Goal: Task Accomplishment & Management: Use online tool/utility

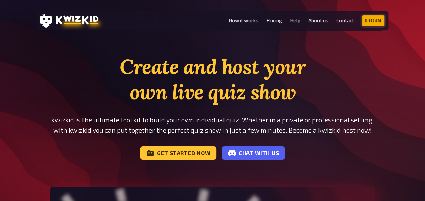
click at [375, 20] on link "Login" at bounding box center [373, 20] width 22 height 11
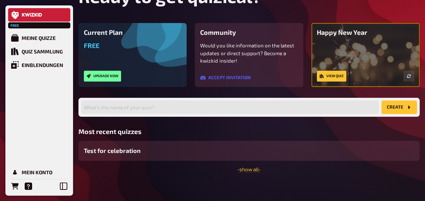
scroll to position [45, 0]
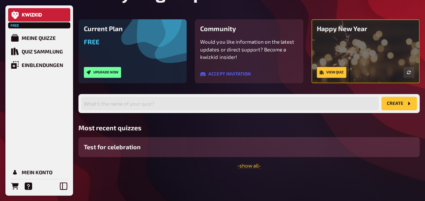
click at [120, 149] on span "Test for celebration" at bounding box center [112, 146] width 57 height 9
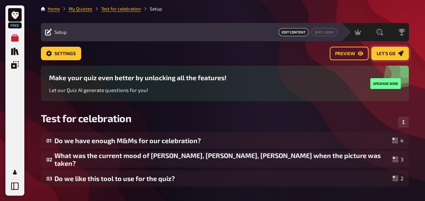
click at [390, 53] on span "Let's go" at bounding box center [386, 53] width 19 height 5
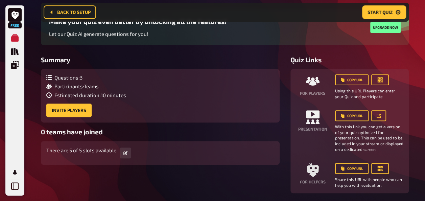
scroll to position [73, 0]
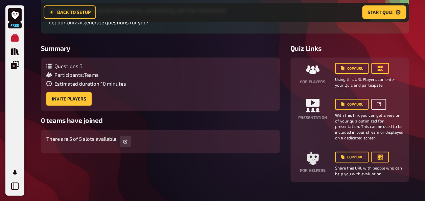
drag, startPoint x: 345, startPoint y: 103, endPoint x: 378, endPoint y: 104, distance: 32.8
click at [378, 104] on icon at bounding box center [379, 104] width 4 height 4
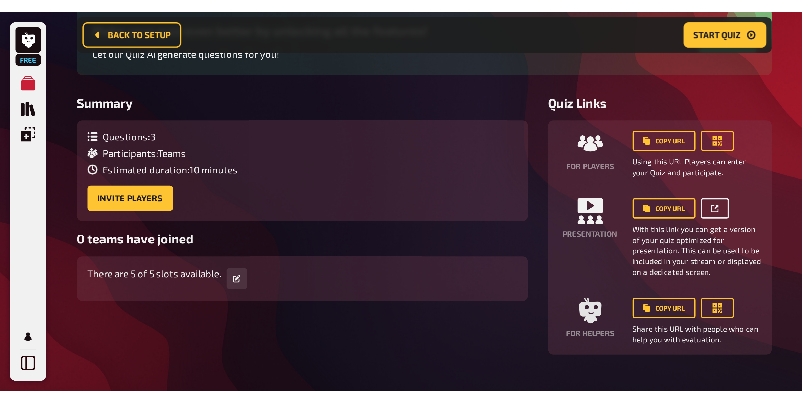
scroll to position [0, 0]
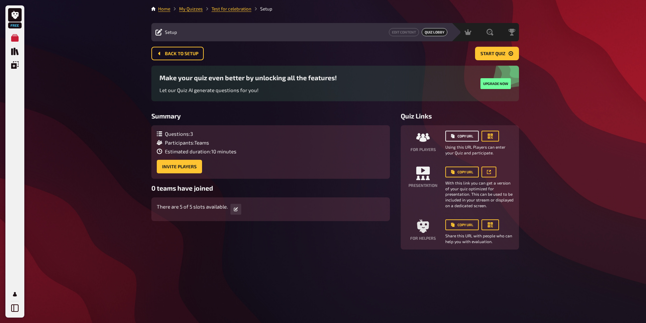
click at [430, 137] on button "Copy URL" at bounding box center [462, 135] width 33 height 11
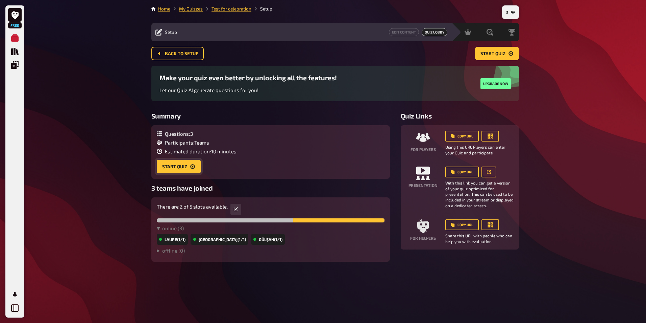
click at [177, 165] on button "Start Quiz" at bounding box center [179, 167] width 44 height 14
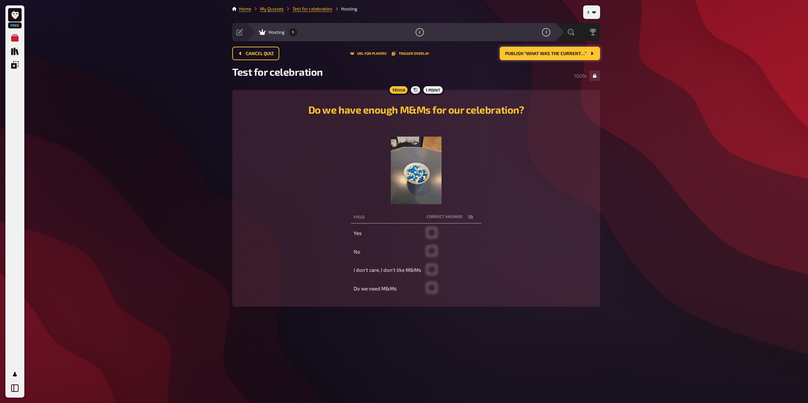
click at [430, 56] on button "Publish “What was the current…”" at bounding box center [550, 54] width 100 height 14
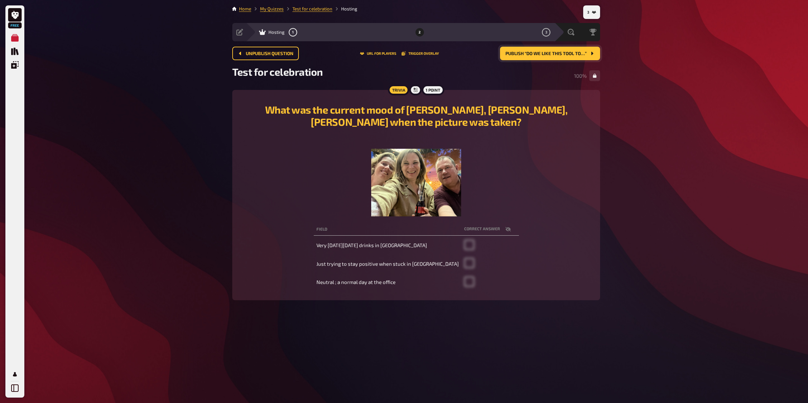
click at [430, 51] on span "Publish “Do we like this tool to…”" at bounding box center [545, 53] width 81 height 5
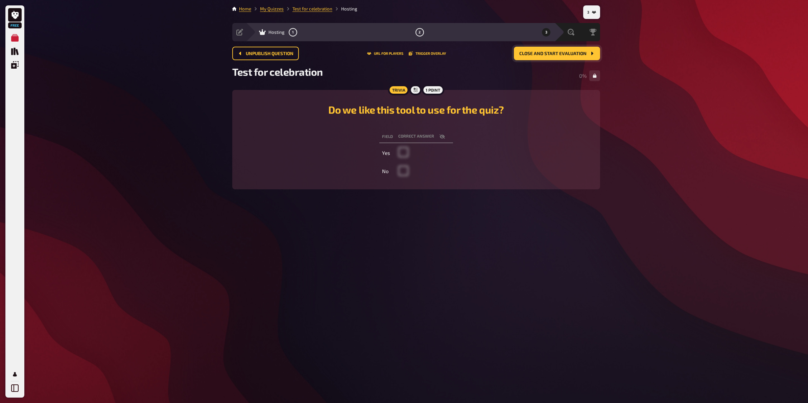
click at [430, 107] on div "Free My Quizzes Quiz Library Overlays My Account 3 Home My Quizzes Test for cel…" at bounding box center [404, 201] width 808 height 403
click at [430, 69] on div "Free My Quizzes Quiz Library Overlays My Account 3 Home My Quizzes Test for cel…" at bounding box center [404, 201] width 808 height 403
click at [430, 107] on div "Free My Quizzes Quiz Library Overlays My Account 3 Home My Quizzes Test for cel…" at bounding box center [404, 201] width 808 height 403
click at [430, 54] on span "Close and start evaluation" at bounding box center [552, 53] width 67 height 5
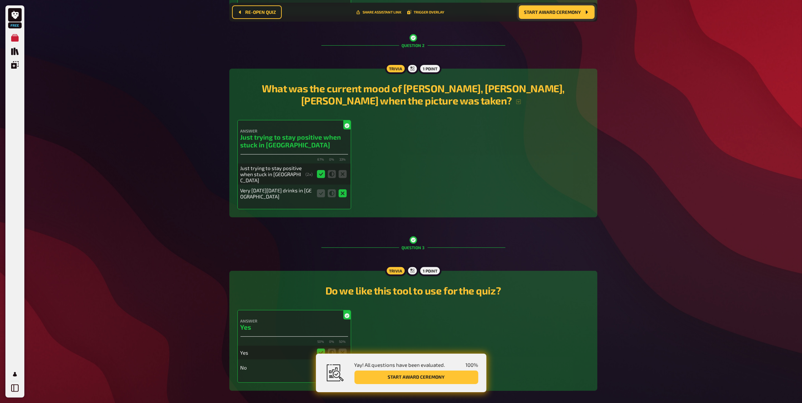
scroll to position [311, 0]
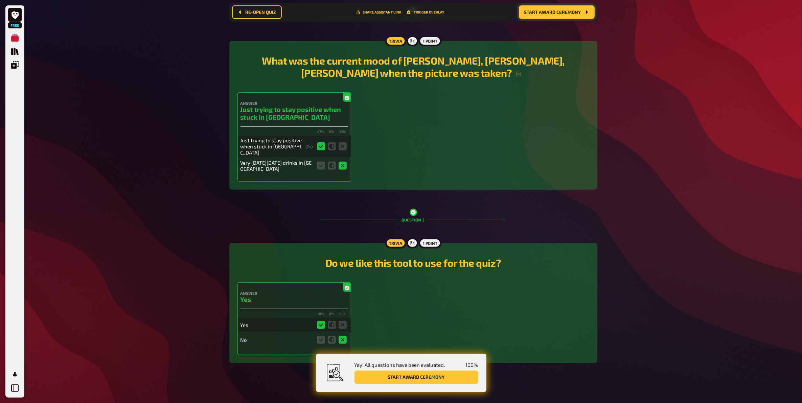
click at [429, 200] on button "Start award ceremony" at bounding box center [416, 378] width 124 height 14
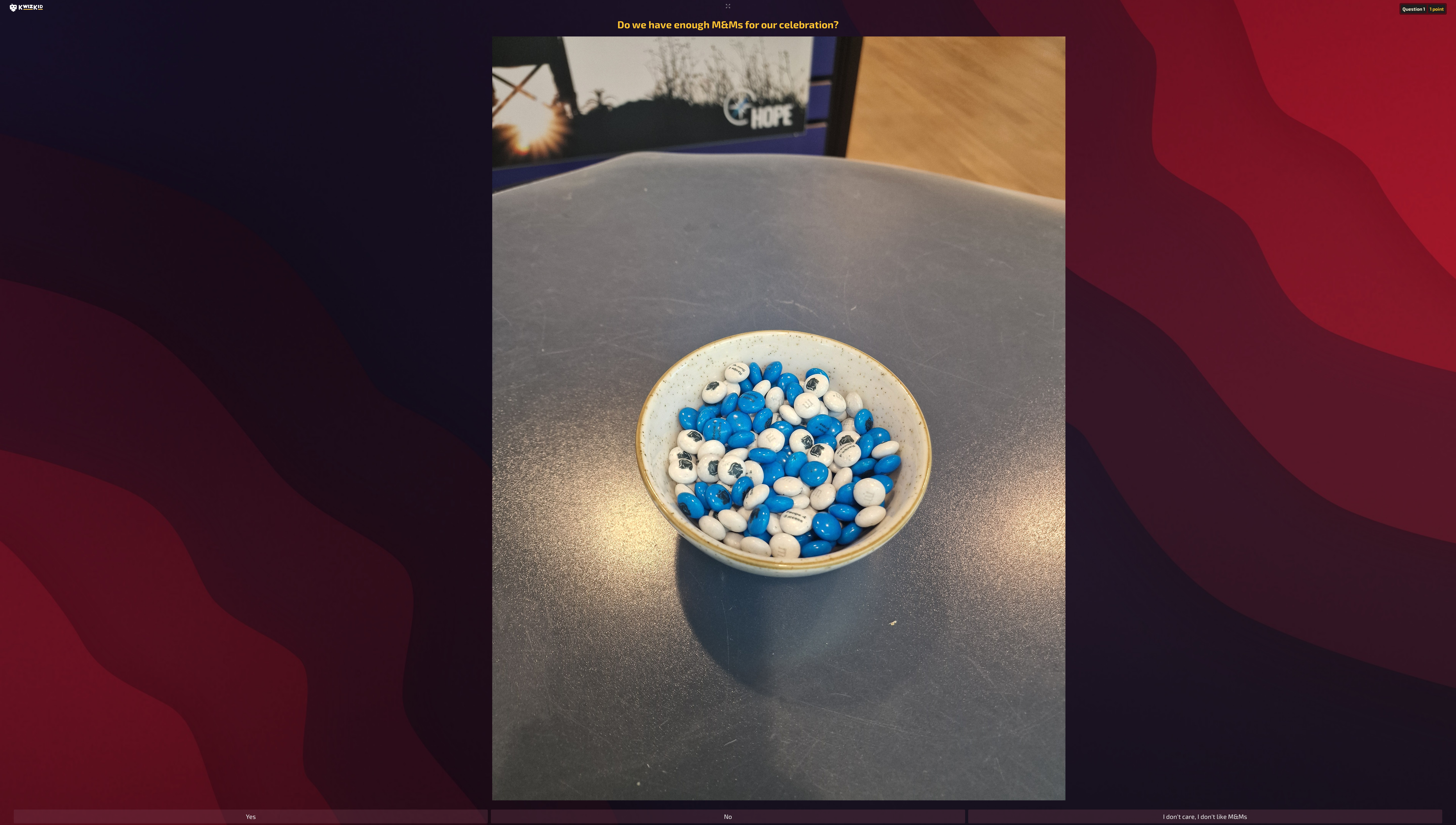
click at [243, 113] on figure "﻿" at bounding box center [778, 419] width 1330 height 764
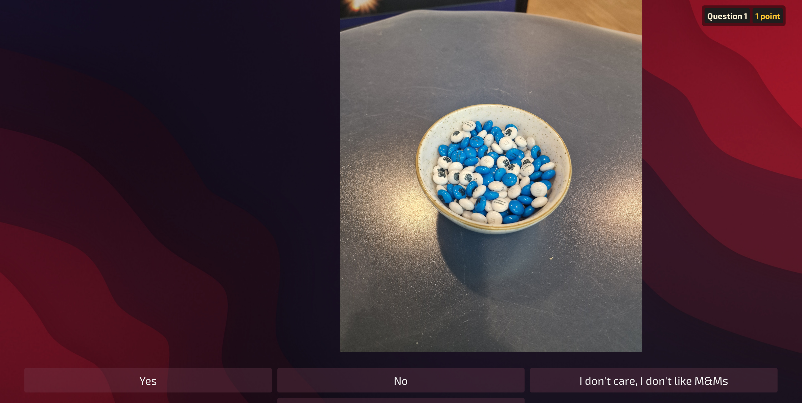
scroll to position [156, 0]
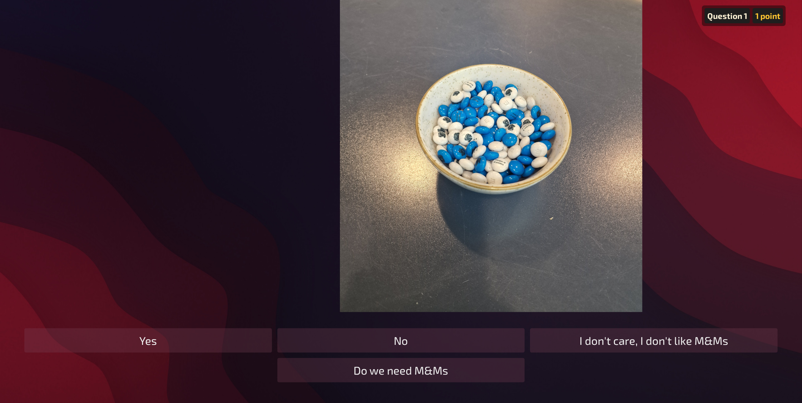
click at [430, 200] on img at bounding box center [491, 110] width 302 height 403
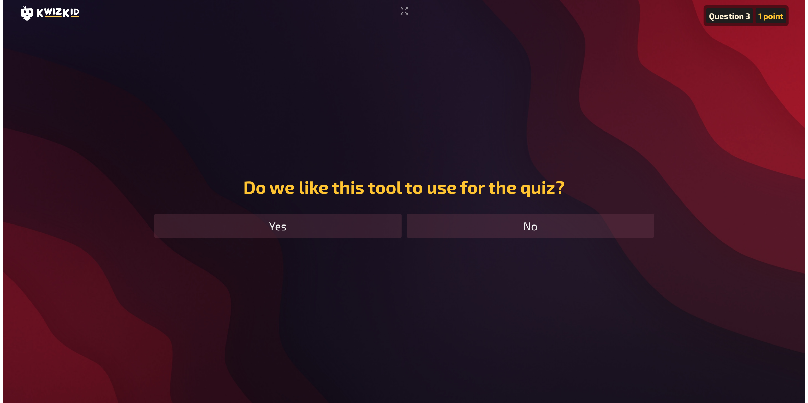
scroll to position [0, 0]
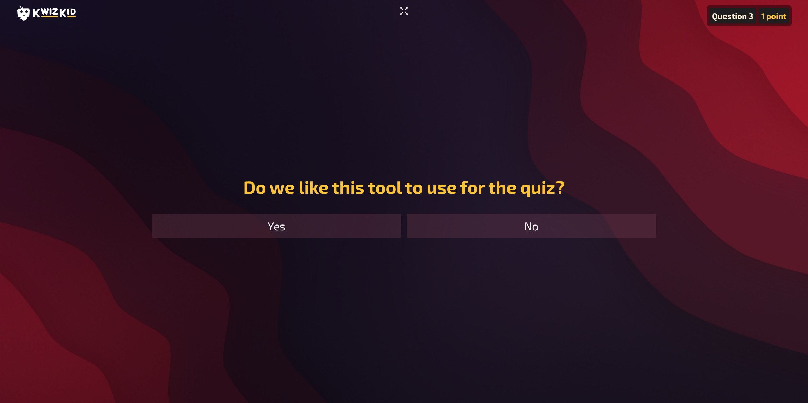
click at [401, 10] on icon "Enter Fullscreen" at bounding box center [404, 10] width 11 height 11
